Goal: Information Seeking & Learning: Learn about a topic

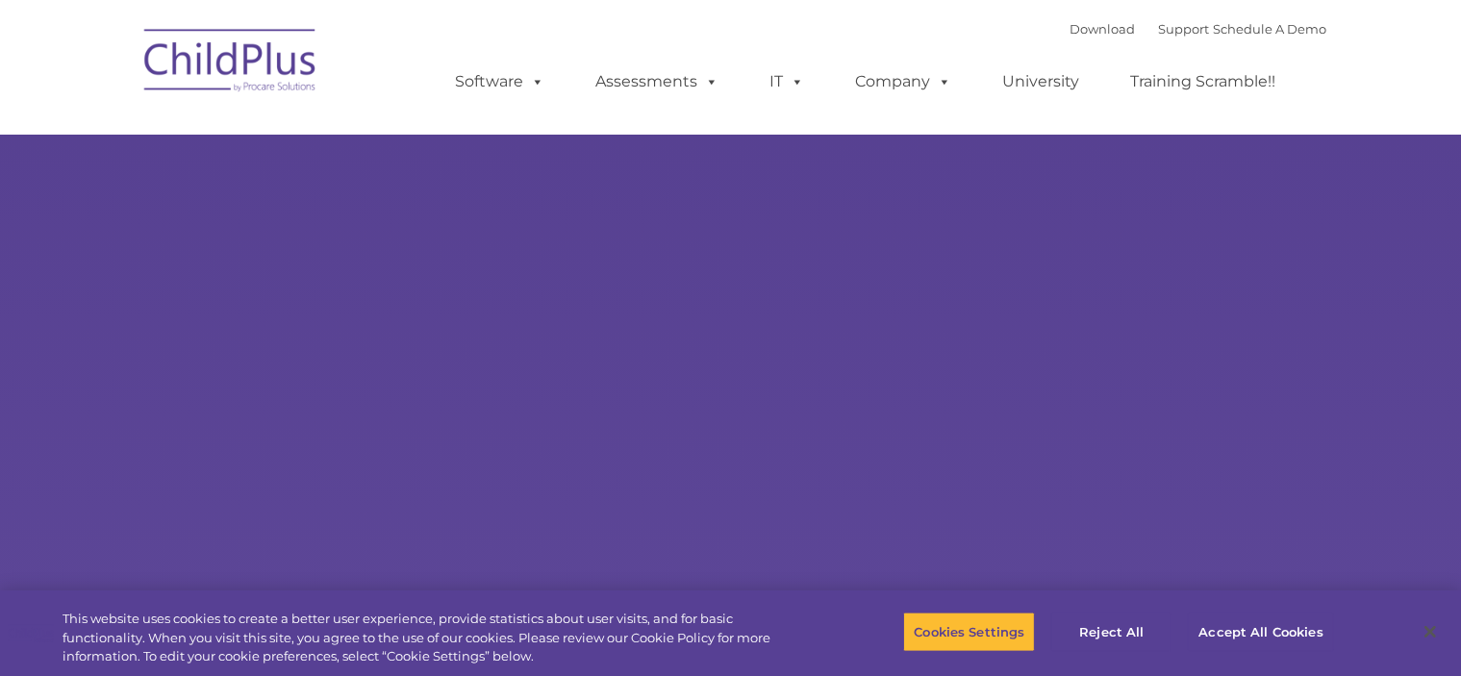
select select "MEDIUM"
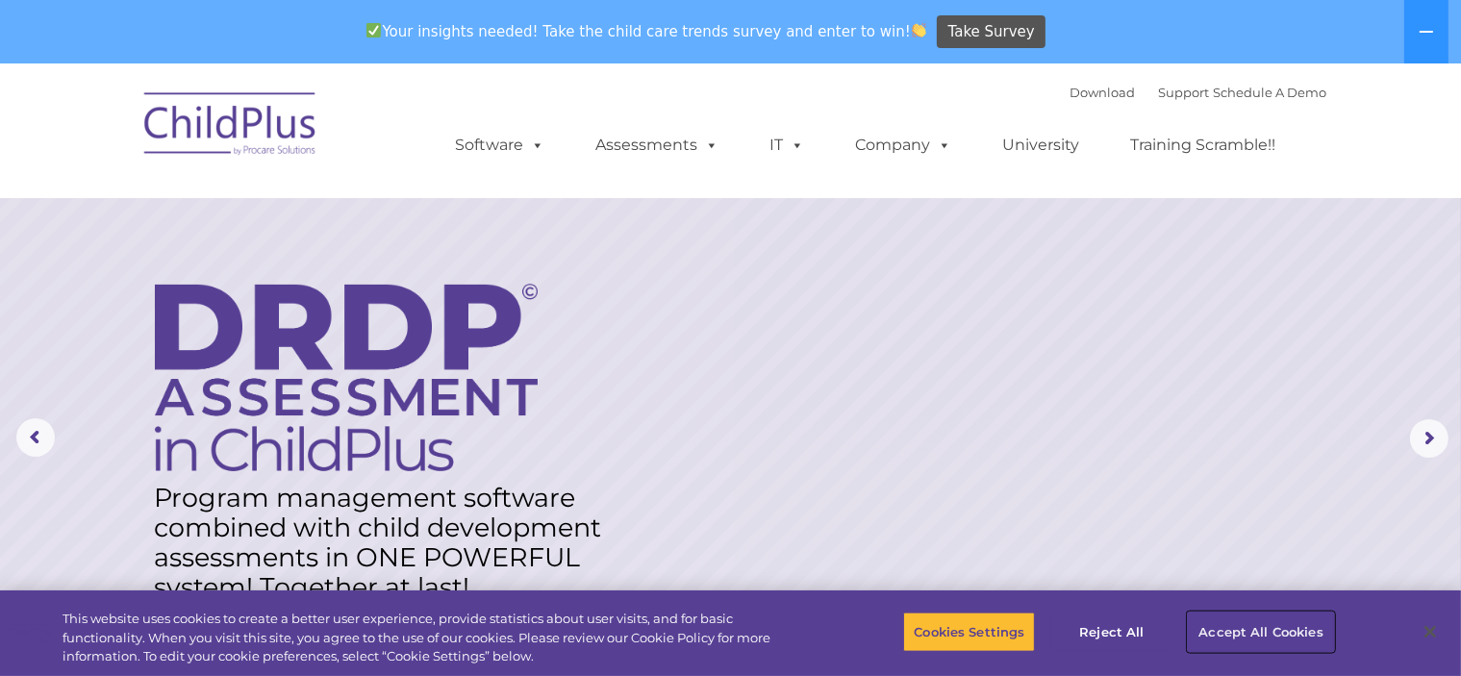
click at [1246, 631] on button "Accept All Cookies" at bounding box center [1260, 632] width 145 height 40
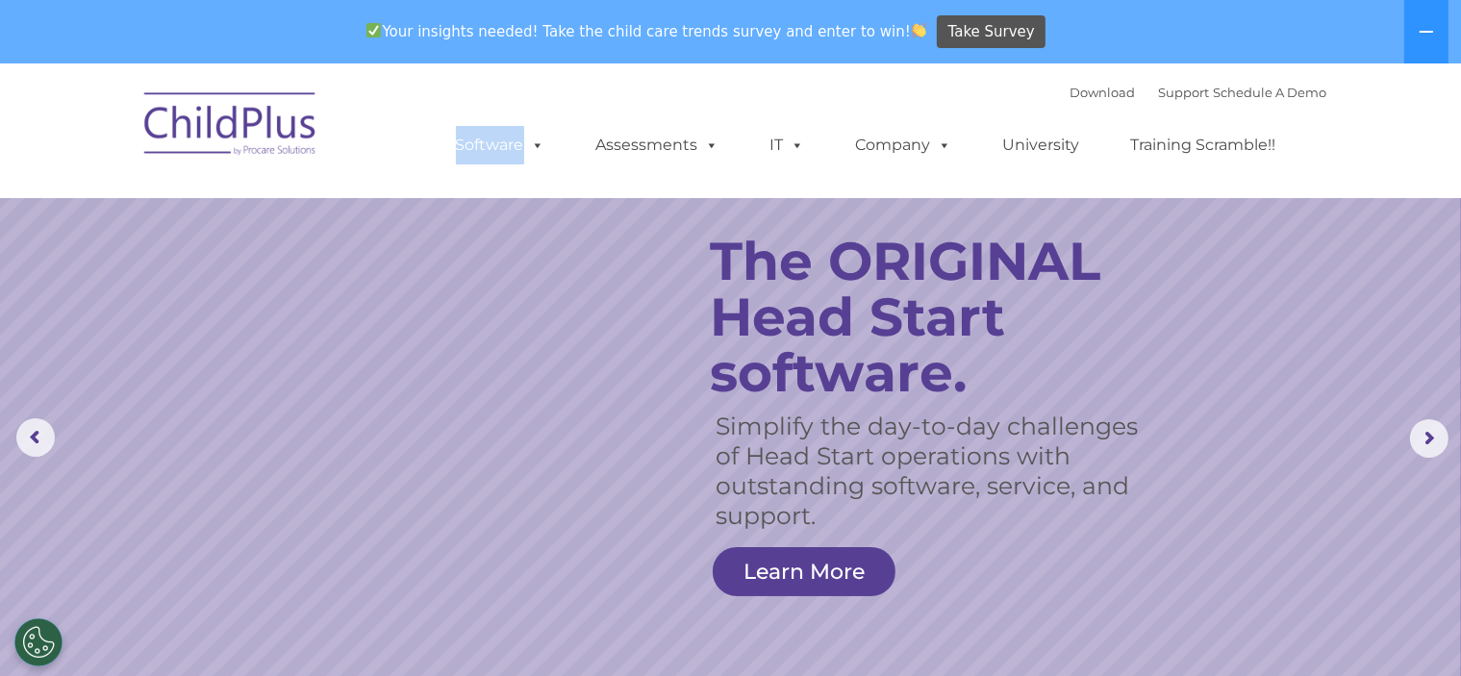
drag, startPoint x: 474, startPoint y: 188, endPoint x: 405, endPoint y: 76, distance: 131.3
click at [405, 76] on nav "Download Support | Schedule A Demo  MENU MENU Software ChildPlus: The original…" at bounding box center [730, 130] width 1461 height 135
